Goal: Information Seeking & Learning: Learn about a topic

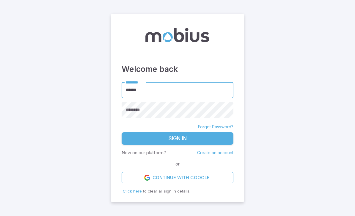
click at [132, 118] on div "********" at bounding box center [177, 110] width 112 height 16
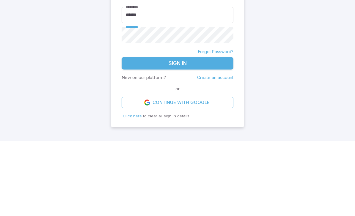
click at [131, 132] on button "Sign In" at bounding box center [177, 138] width 112 height 12
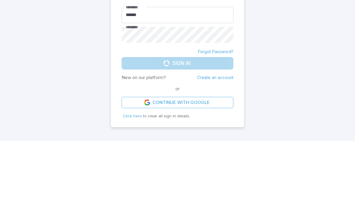
scroll to position [20, 0]
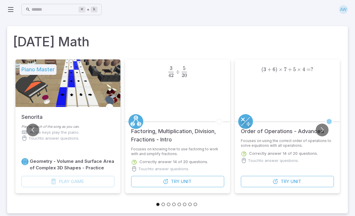
click at [324, 131] on button "Go to next slide" at bounding box center [321, 130] width 13 height 13
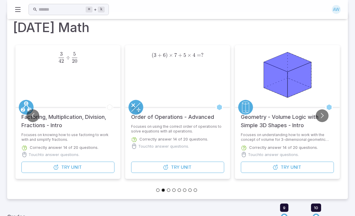
scroll to position [22, 0]
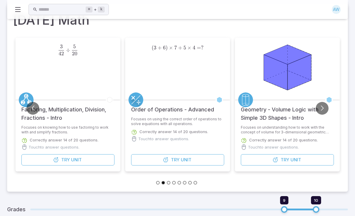
click at [193, 162] on button "Try Unit" at bounding box center [177, 159] width 93 height 11
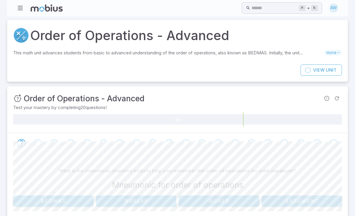
click at [36, 200] on button "B.E.D.M.A.S" at bounding box center [53, 200] width 80 height 11
click at [156, 198] on button "Exponents" at bounding box center [177, 200] width 108 height 11
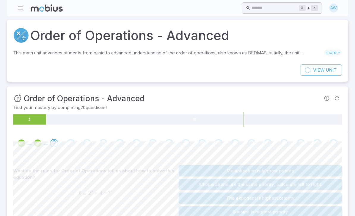
click at [307, 202] on button "The exponent is highest priority" at bounding box center [260, 197] width 163 height 11
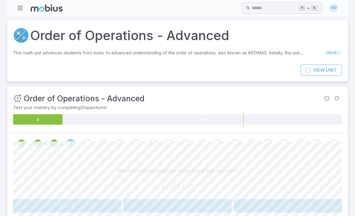
click at [333, 205] on span "2 3" at bounding box center [288, 205] width 104 height 7
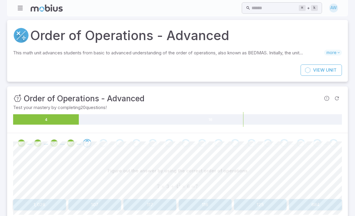
click at [157, 204] on button "117" at bounding box center [149, 204] width 53 height 11
click at [320, 207] on button "37" at bounding box center [315, 204] width 53 height 11
click at [56, 199] on button "7" at bounding box center [39, 204] width 53 height 11
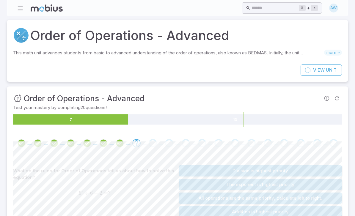
click at [277, 186] on button "The exponent is highest priority" at bounding box center [260, 184] width 163 height 11
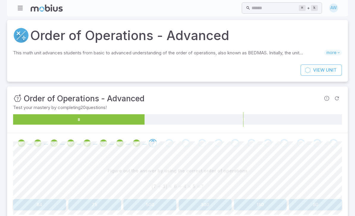
click at [326, 206] on button "80" at bounding box center [315, 204] width 53 height 11
click at [263, 208] on button "4" at bounding box center [260, 204] width 53 height 11
click at [211, 203] on button "3" at bounding box center [205, 204] width 53 height 11
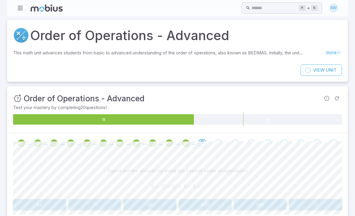
click at [154, 202] on button "69" at bounding box center [149, 204] width 53 height 11
click at [165, 205] on button "26" at bounding box center [149, 204] width 53 height 11
click at [212, 201] on button "123" at bounding box center [205, 204] width 53 height 11
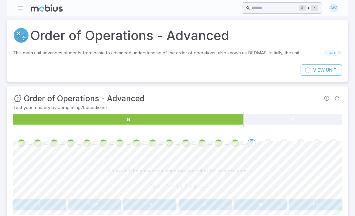
click at [204, 204] on button "9" at bounding box center [205, 204] width 53 height 11
click at [149, 201] on button "300" at bounding box center [149, 204] width 53 height 11
click at [171, 199] on button "14" at bounding box center [149, 204] width 53 height 11
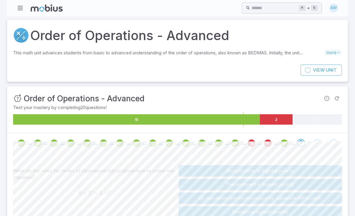
click at [281, 184] on button "The exponent is highest priority" at bounding box center [260, 184] width 163 height 11
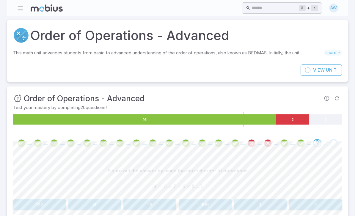
click at [202, 209] on button "196" at bounding box center [205, 204] width 53 height 11
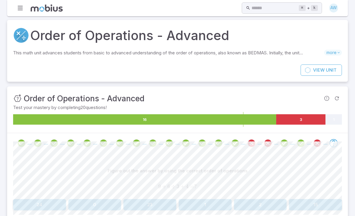
scroll to position [2, 0]
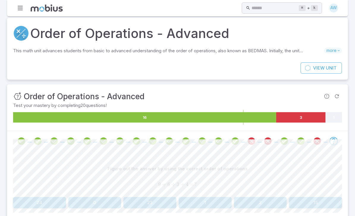
click at [148, 203] on button "23" at bounding box center [149, 202] width 53 height 11
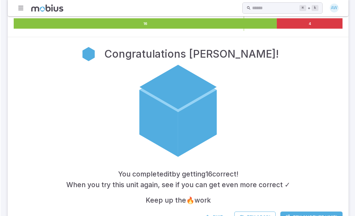
scroll to position [96, 0]
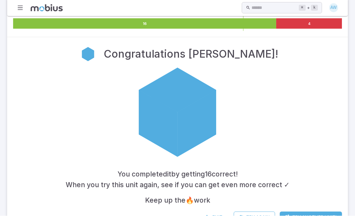
click at [217, 215] on span "Exit" at bounding box center [217, 217] width 10 height 7
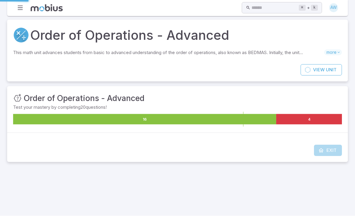
scroll to position [0, 0]
